Goal: Task Accomplishment & Management: Use online tool/utility

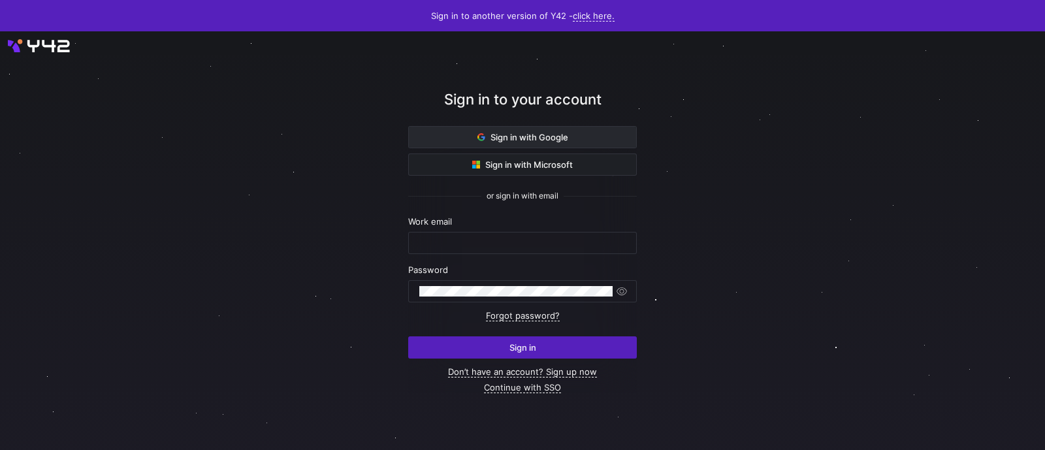
click at [506, 139] on span "Sign in with Google" at bounding box center [523, 137] width 91 height 10
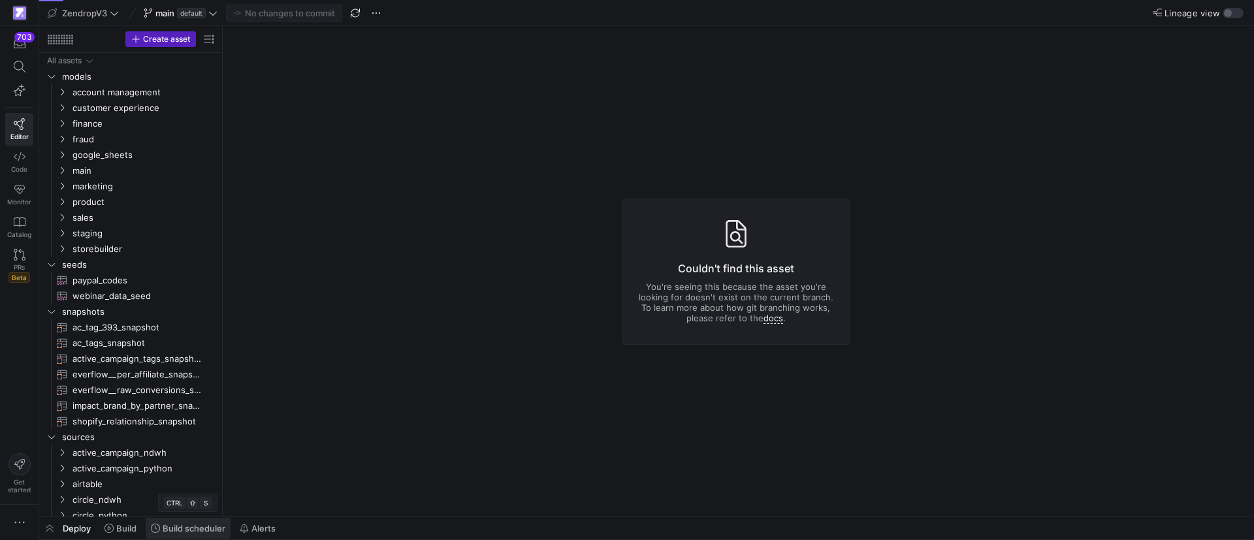
click at [179, 525] on span "Build scheduler" at bounding box center [194, 528] width 63 height 10
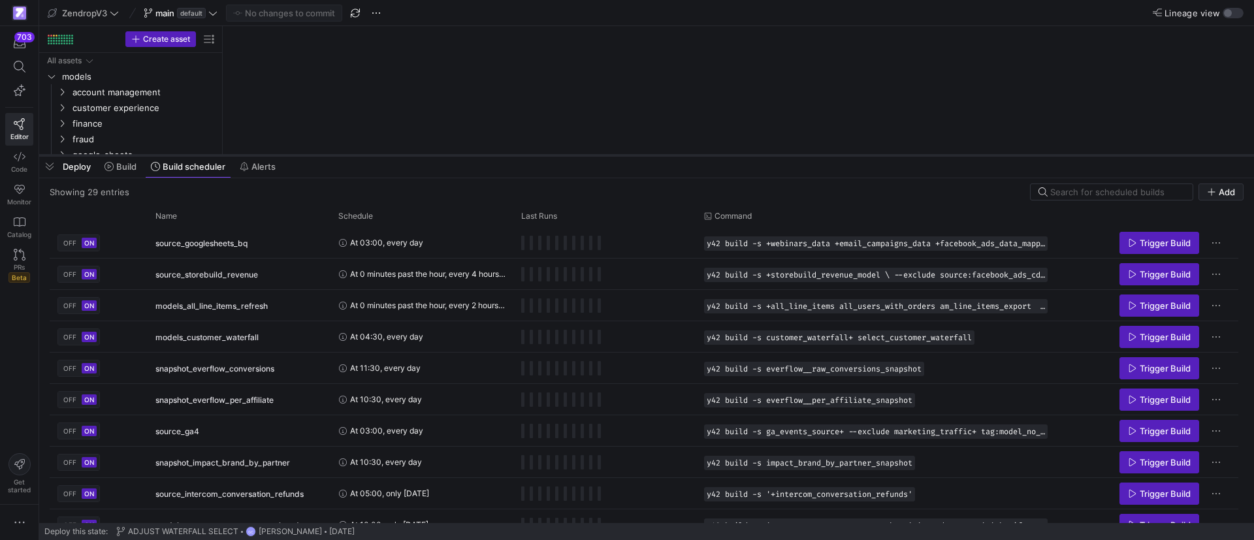
drag, startPoint x: 346, startPoint y: 299, endPoint x: 362, endPoint y: 152, distance: 147.8
click at [362, 153] on div at bounding box center [646, 155] width 1215 height 5
click at [244, 208] on div "Name" at bounding box center [234, 215] width 158 height 14
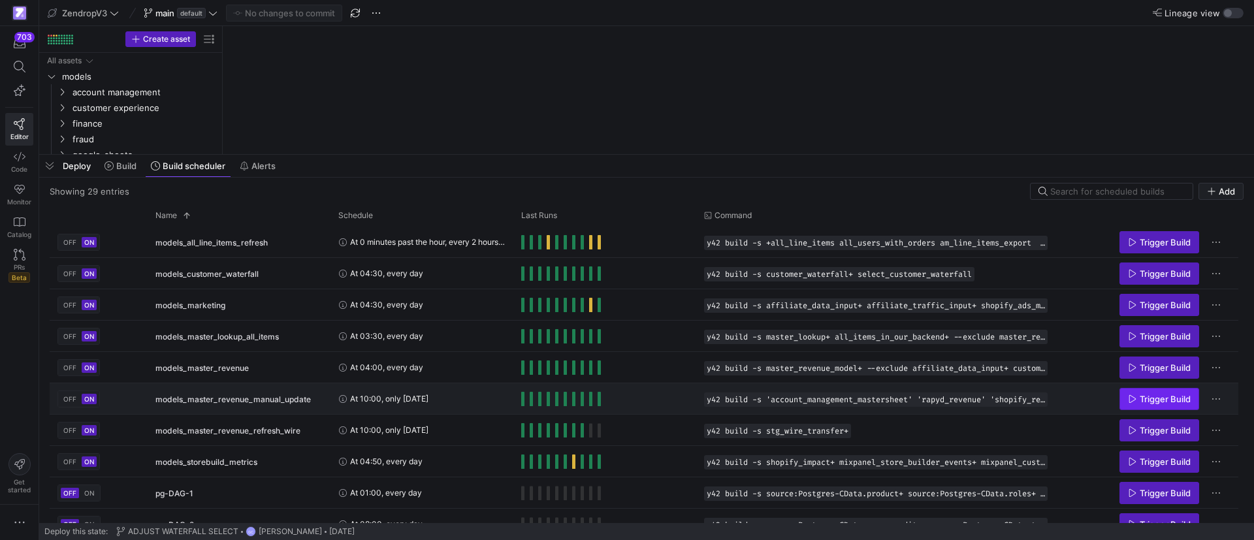
click at [1173, 395] on span "Trigger Build" at bounding box center [1165, 399] width 51 height 10
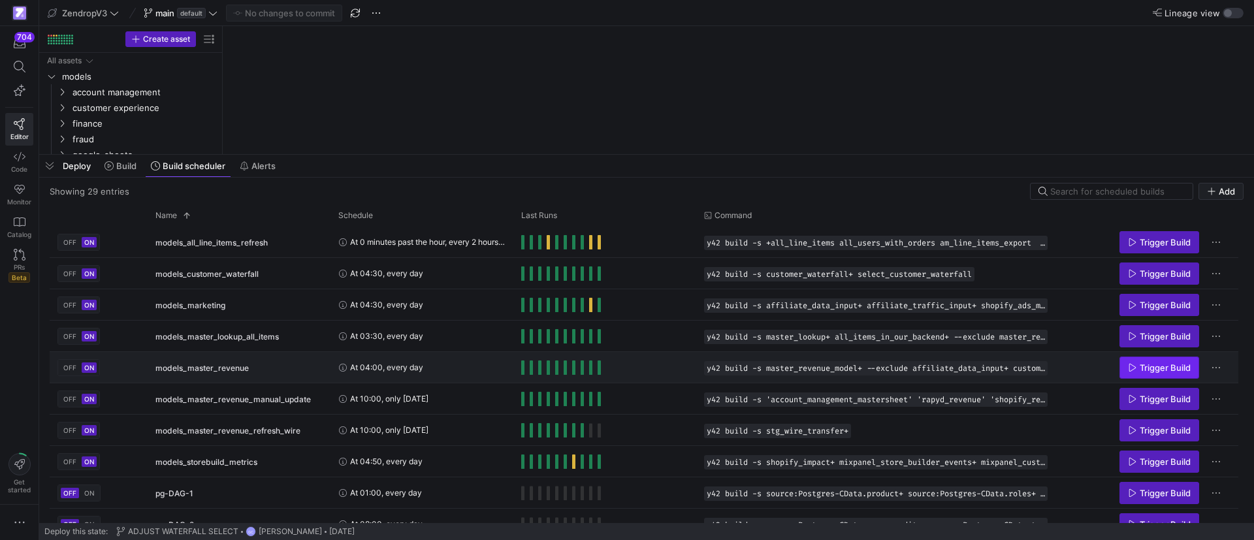
click at [1176, 366] on span "Trigger Build" at bounding box center [1165, 368] width 51 height 10
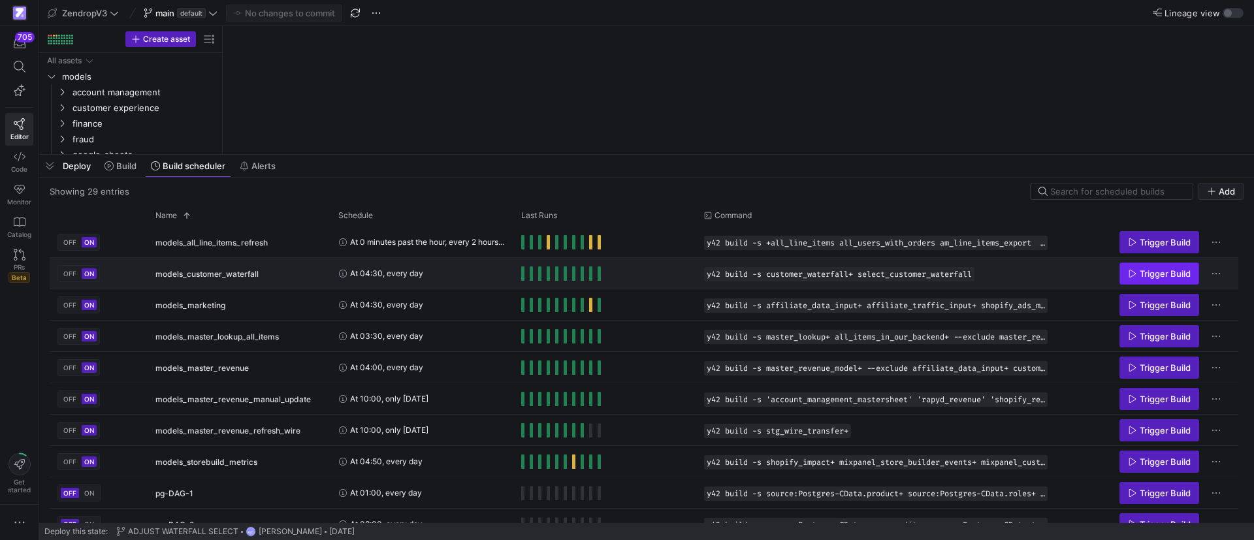
click at [1166, 278] on span "Trigger Build" at bounding box center [1165, 274] width 51 height 10
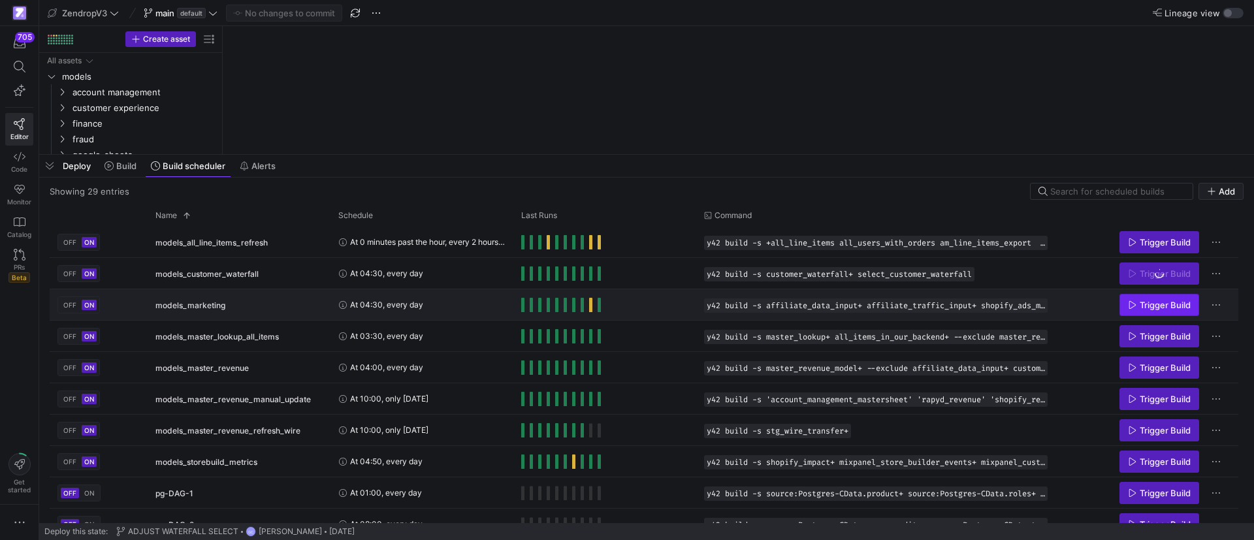
click at [1132, 310] on span "Press SPACE to select this row." at bounding box center [1159, 305] width 78 height 21
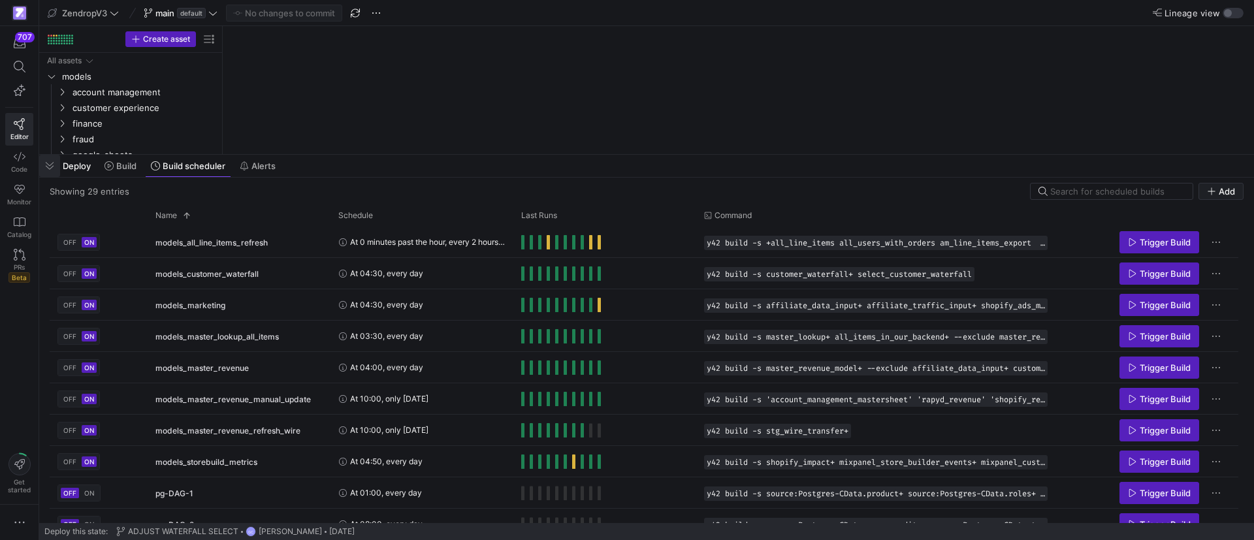
click at [48, 164] on span "button" at bounding box center [49, 166] width 21 height 22
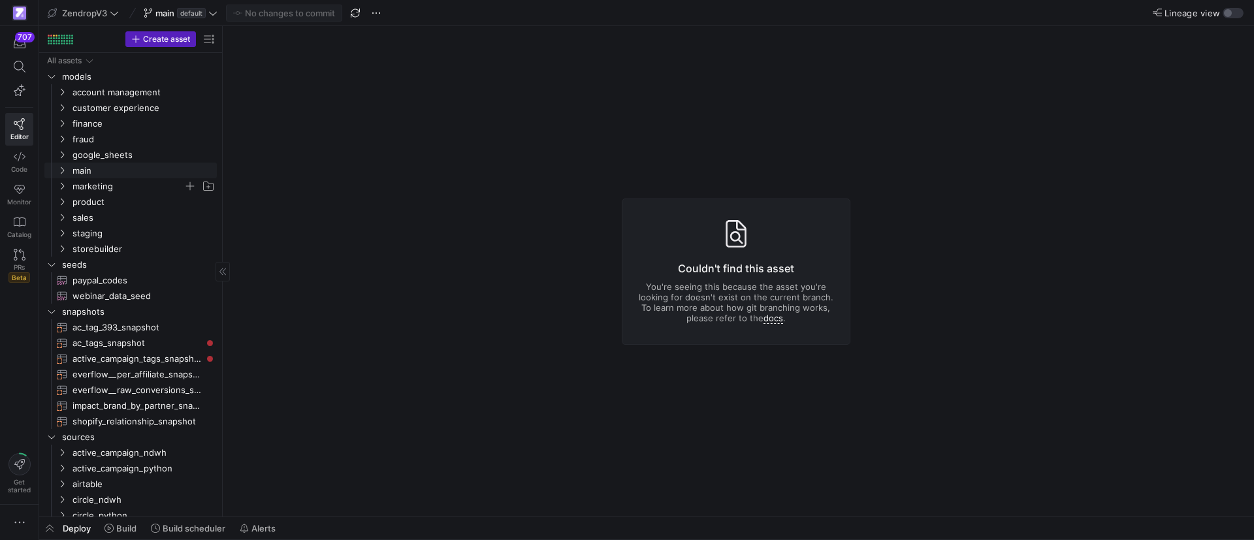
click at [64, 167] on icon "Press SPACE to select this row." at bounding box center [61, 171] width 9 height 8
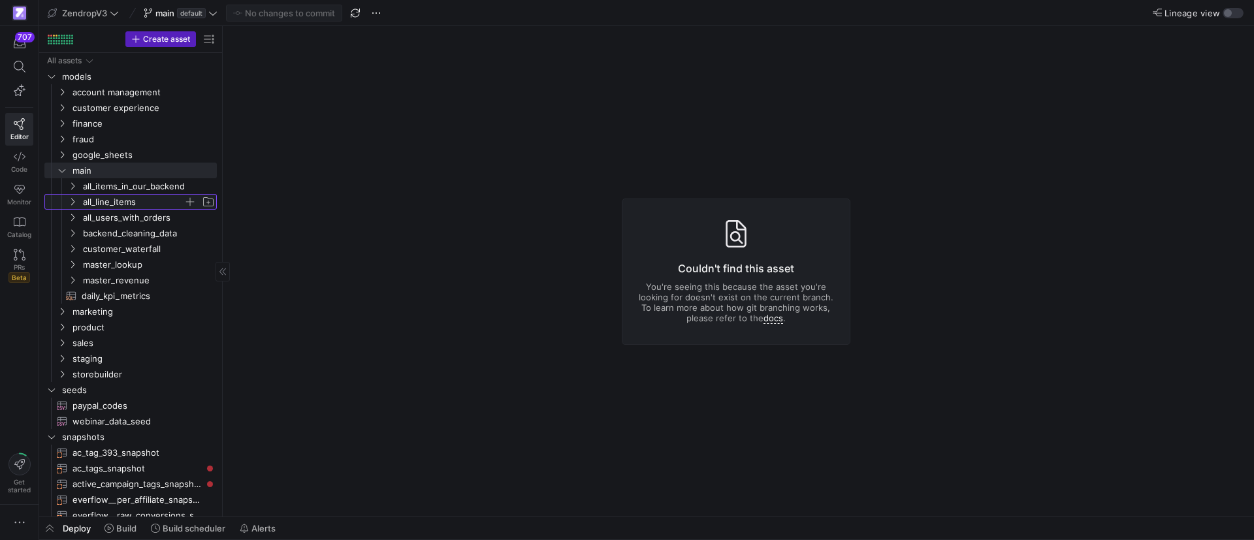
click at [71, 204] on icon "Press SPACE to select this row." at bounding box center [72, 202] width 9 height 8
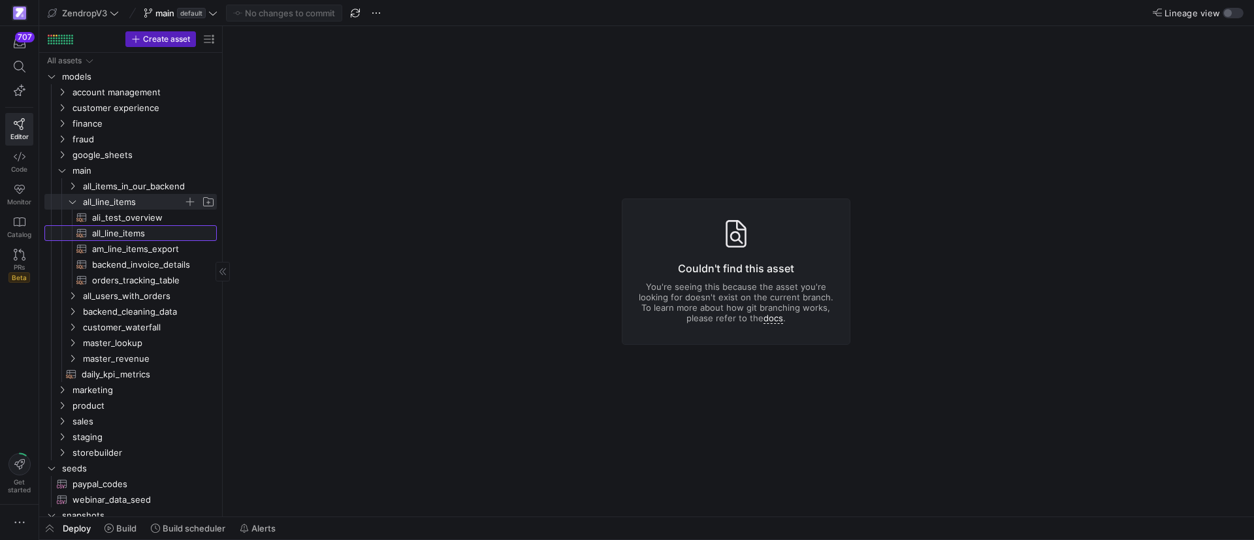
click at [114, 238] on span "all_line_items​​​​​​​​​​" at bounding box center [147, 233] width 110 height 15
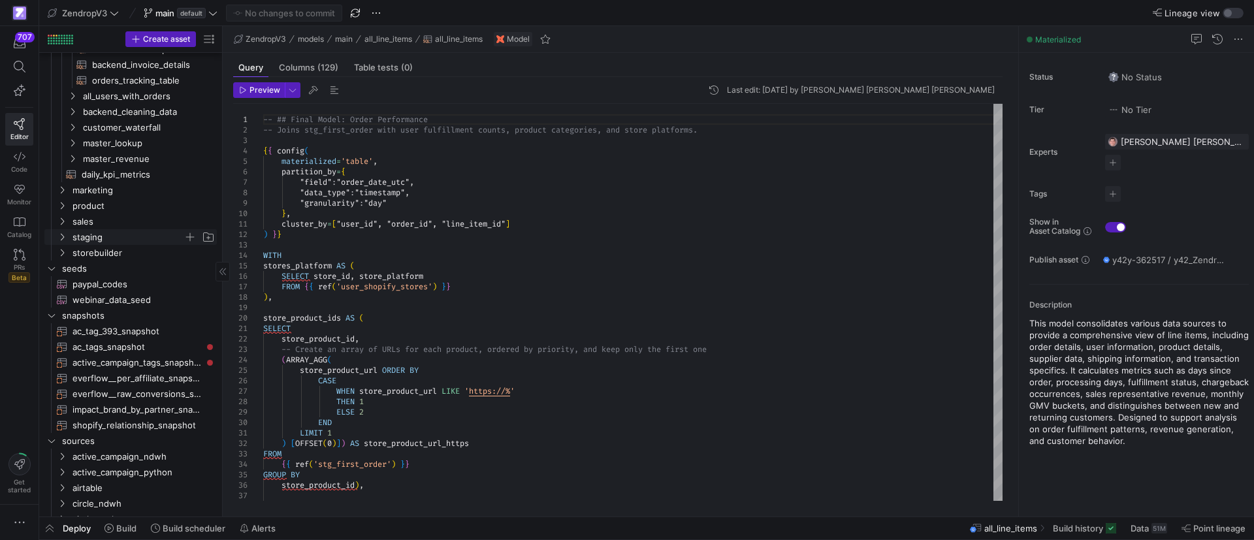
click at [65, 232] on y42-icon "Press SPACE to select this row." at bounding box center [62, 237] width 10 height 10
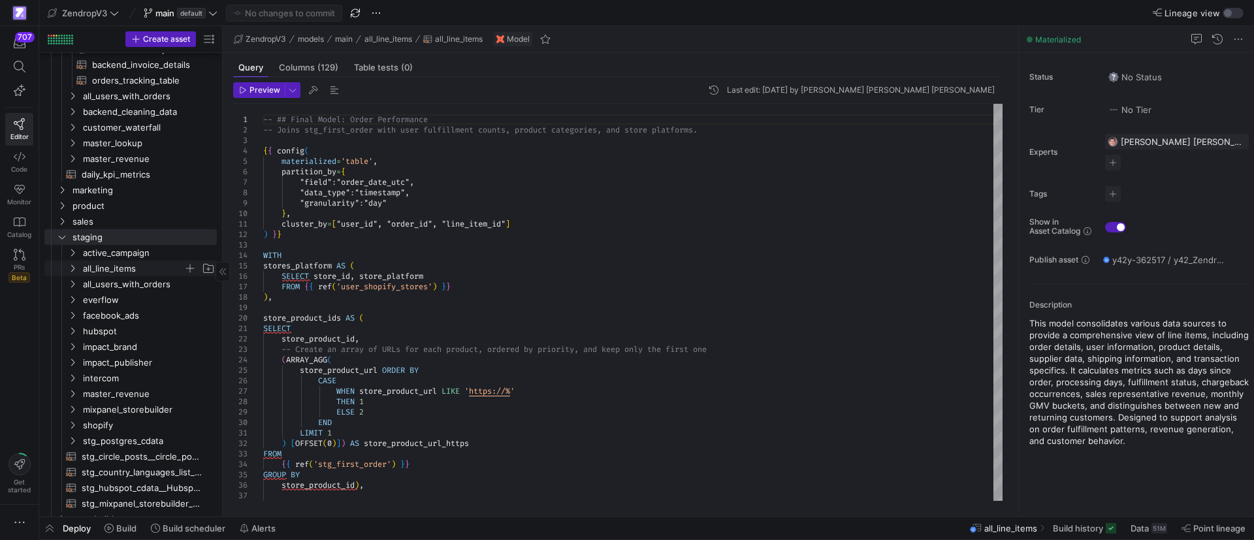
click at [71, 268] on icon "Press SPACE to select this row." at bounding box center [72, 269] width 9 height 8
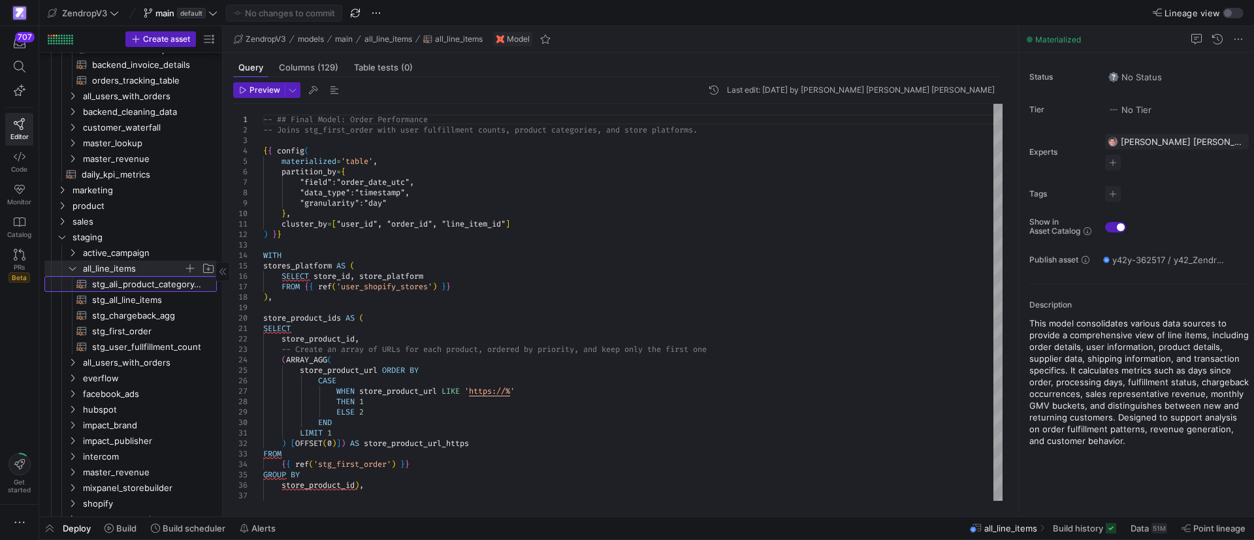
click at [126, 284] on span "stg_ali_product_category_relations​​​​​​​​​​" at bounding box center [147, 284] width 110 height 15
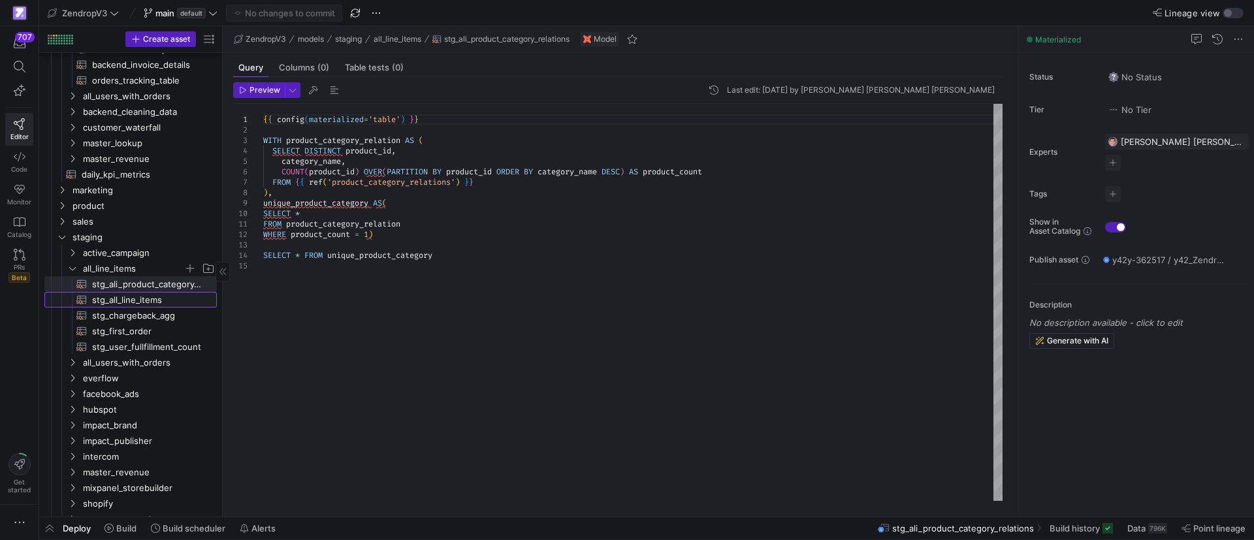
click at [128, 303] on span "stg_all_line_items​​​​​​​​​​" at bounding box center [147, 300] width 110 height 15
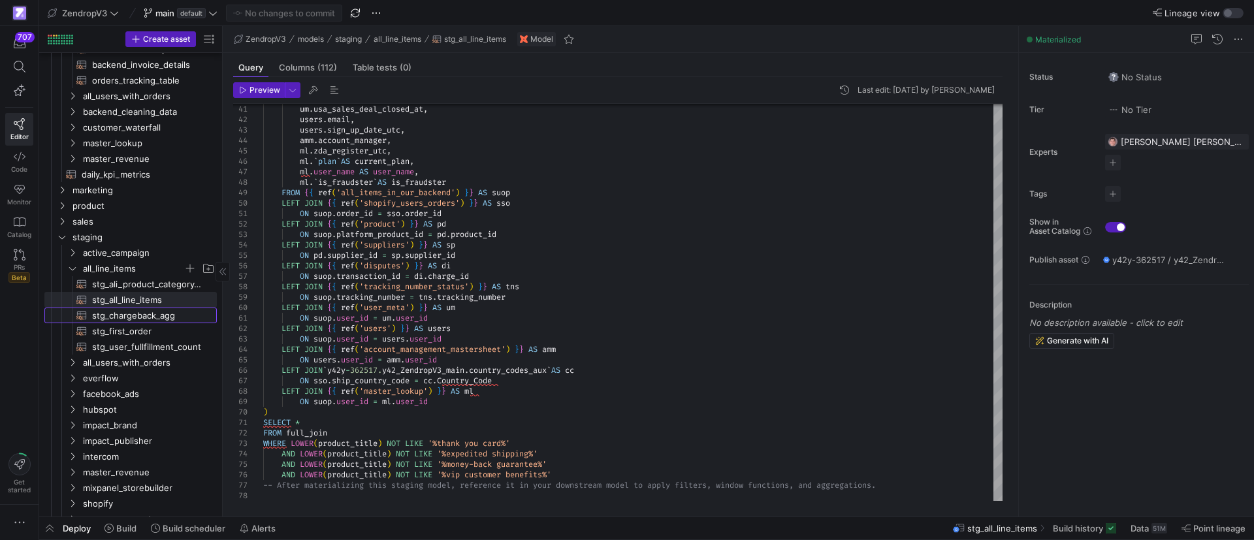
click at [148, 319] on span "stg_chargeback_agg​​​​​​​​​​" at bounding box center [147, 315] width 110 height 15
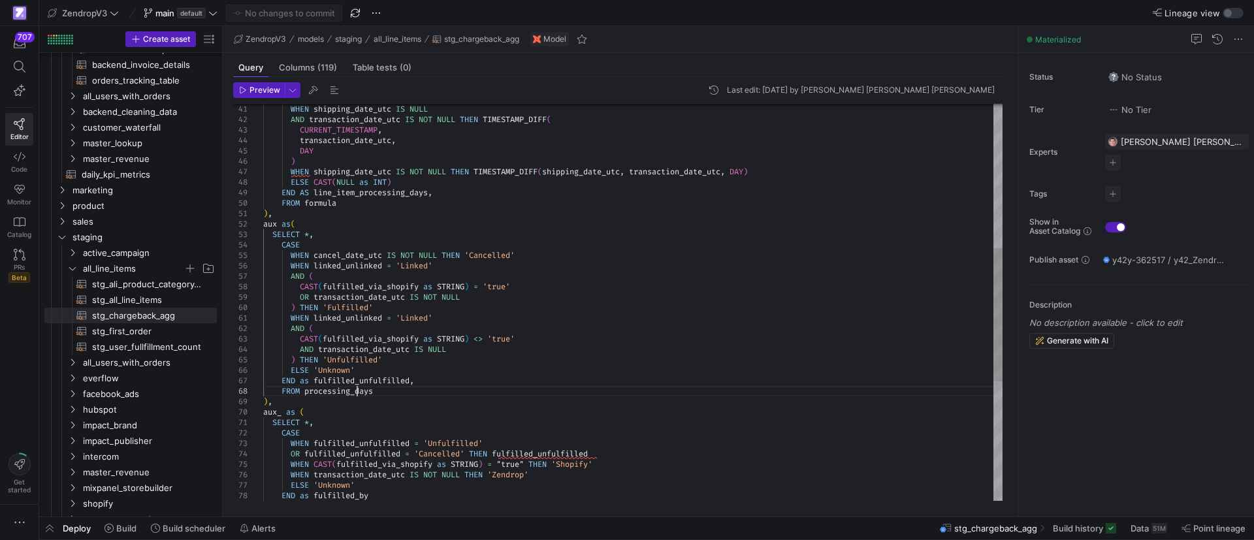
click at [358, 390] on div "WHEN shipping_date_utc IS NULL AND transaction_date_utc IS NOT NULL THEN TIMEST…" at bounding box center [633, 265] width 740 height 1181
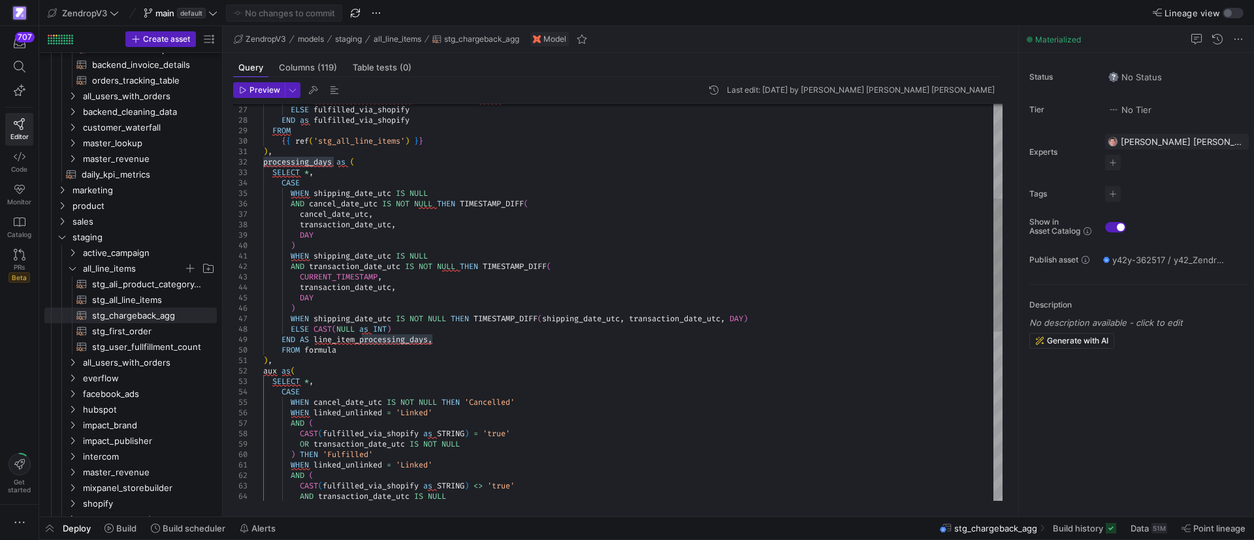
type textarea "WHEN shipping_date_utc IS NULL AND transaction_date_utc IS NOT NULL THEN TIMEST…"
click at [353, 342] on div "WHEN shipping_date_utc IS NULL AND transaction_date_utc IS NOT NULL THEN TIMEST…" at bounding box center [633, 412] width 740 height 1181
click at [463, 351] on div "WHEN shipping_date_utc IS NULL AND transaction_date_utc IS NOT NULL THEN TIMEST…" at bounding box center [633, 412] width 740 height 1181
